Goal: Navigation & Orientation: Find specific page/section

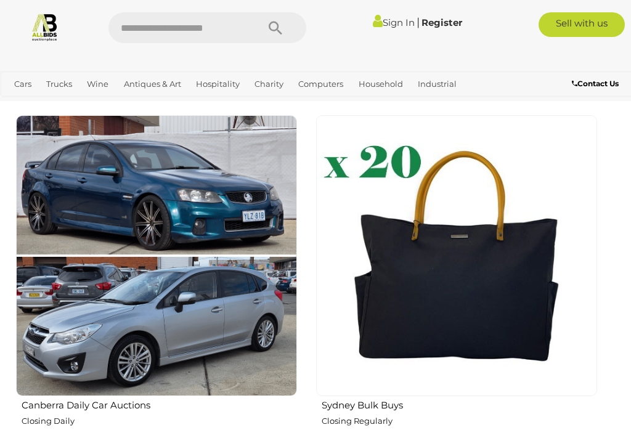
scroll to position [1669, 0]
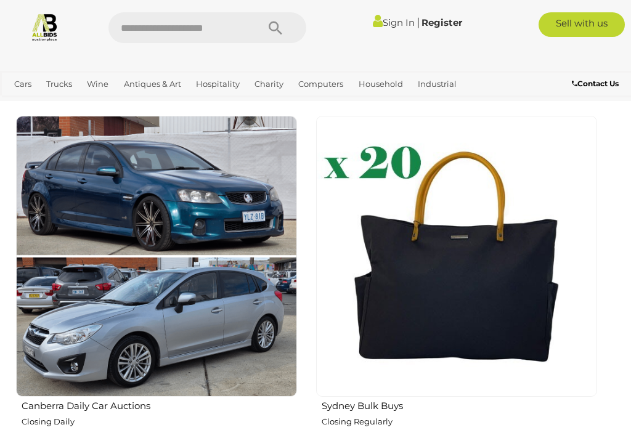
click at [159, 240] on img at bounding box center [156, 256] width 281 height 281
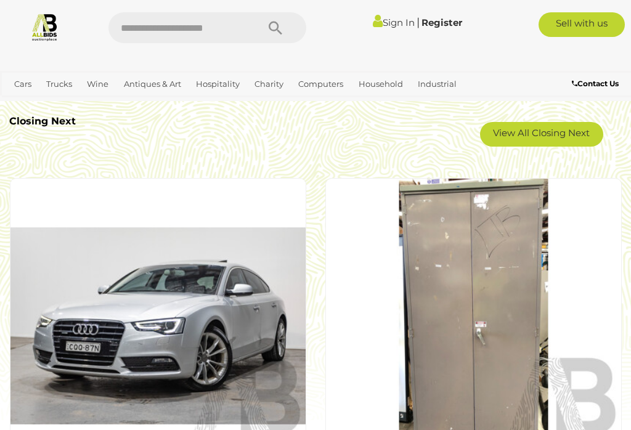
scroll to position [2110, 0]
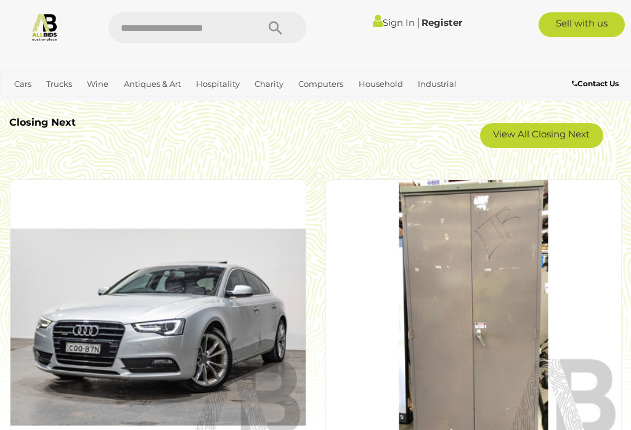
click at [0, 0] on link "Collectable Toys & Dolls" at bounding box center [0, 0] width 0 height 0
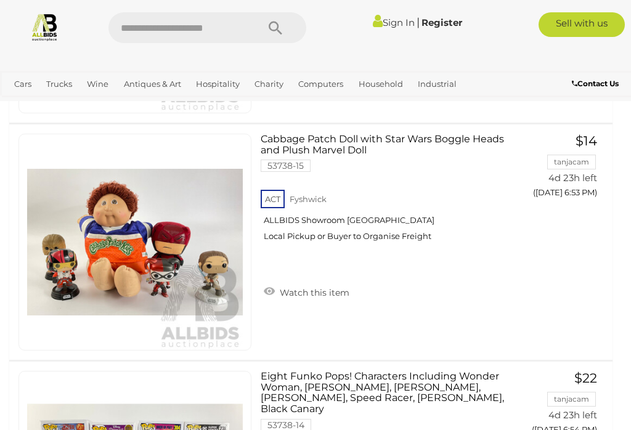
scroll to position [8148, 0]
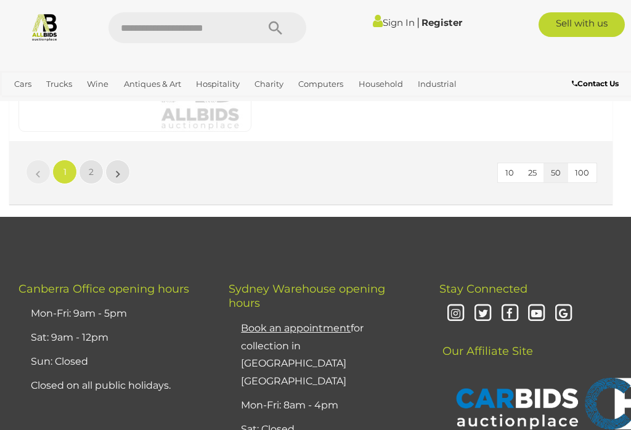
click at [92, 171] on span "2" at bounding box center [91, 171] width 5 height 11
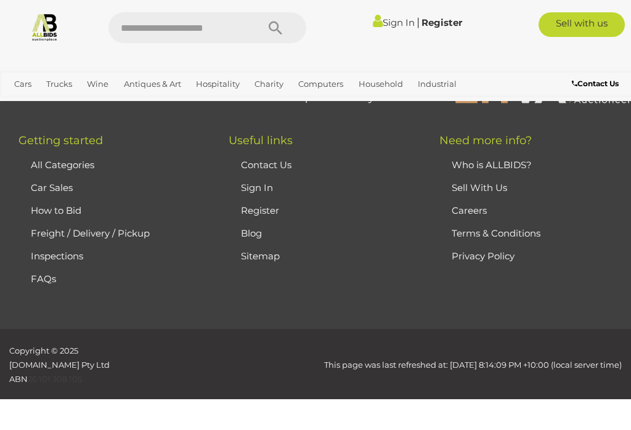
scroll to position [86, 0]
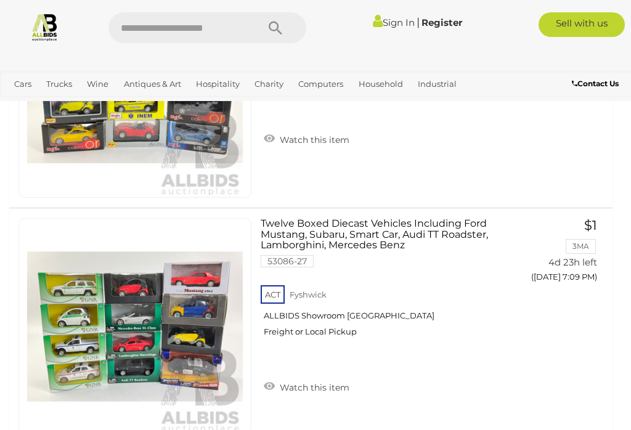
scroll to position [238, 0]
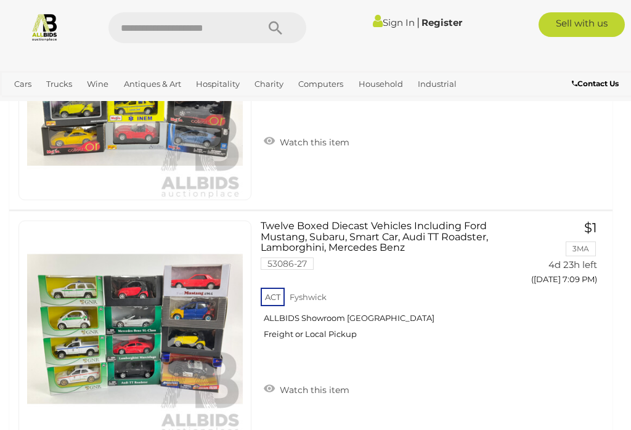
click at [0, 0] on link "Mixed Bulk Homewares" at bounding box center [0, 0] width 0 height 0
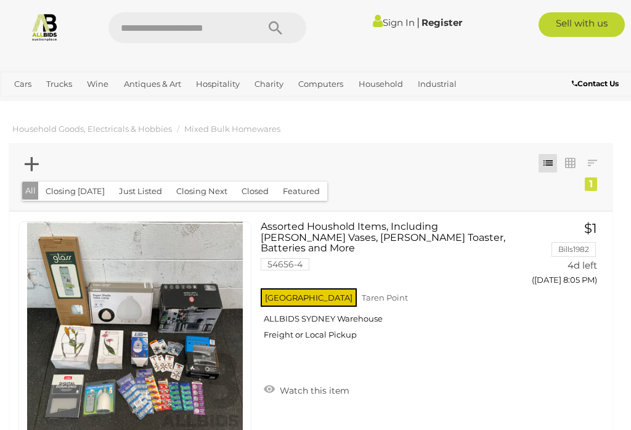
click at [0, 0] on link "Books, Toys & Hobbies" at bounding box center [0, 0] width 0 height 0
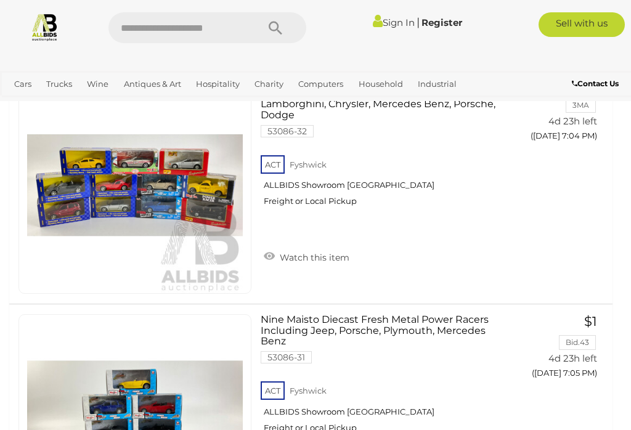
scroll to position [8678, 0]
